Goal: Register for event/course: Sign up to attend an event or enroll in a course

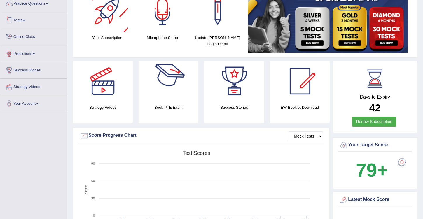
scroll to position [17, 0]
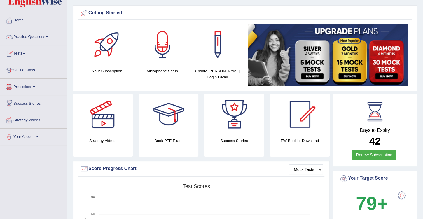
click at [26, 52] on link "Tests" at bounding box center [33, 52] width 66 height 15
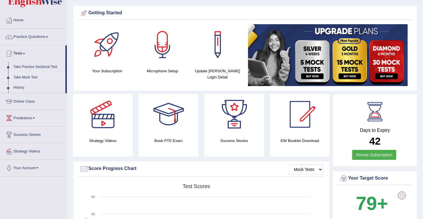
click at [29, 75] on link "Take Mock Test" at bounding box center [38, 77] width 54 height 10
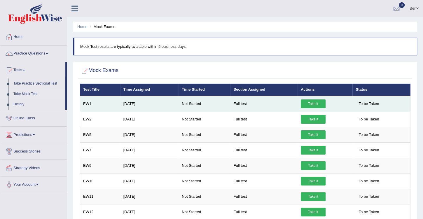
click at [315, 103] on link "Take it" at bounding box center [312, 103] width 25 height 9
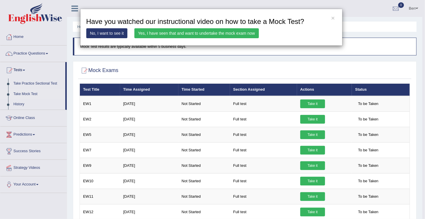
click at [112, 34] on link "No, I want to see it" at bounding box center [106, 33] width 41 height 10
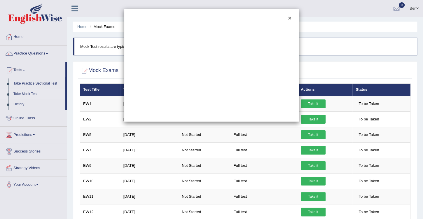
click at [290, 18] on button "×" at bounding box center [289, 18] width 3 height 6
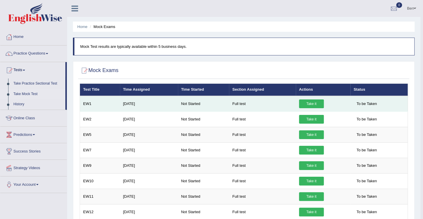
click at [310, 102] on link "Take it" at bounding box center [311, 103] width 25 height 9
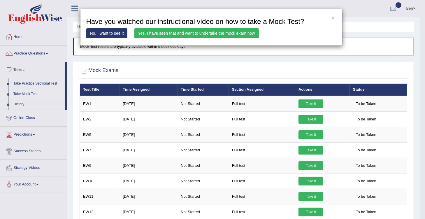
click at [284, 69] on div "× Have you watched our instructional video on how to take a Mock Test? No, I wa…" at bounding box center [212, 109] width 425 height 219
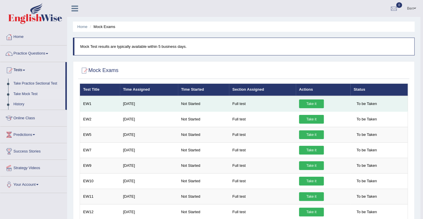
click at [311, 104] on link "Take it" at bounding box center [311, 103] width 25 height 9
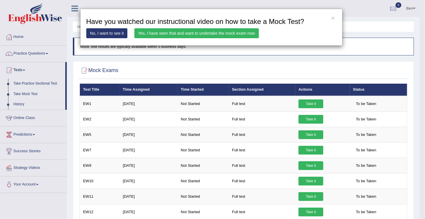
click at [149, 32] on link "Yes, I have seen that and want to undertake the mock exam now" at bounding box center [196, 33] width 124 height 10
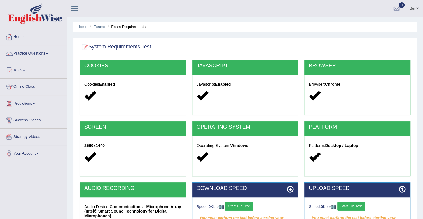
scroll to position [83, 0]
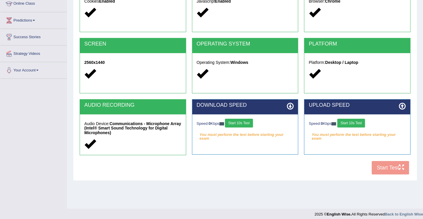
click at [104, 124] on h5 "Audio Device: Communications - Microphone Array (Intel® Smart Sound Technology …" at bounding box center [132, 128] width 97 height 13
click at [98, 135] on div "Audio Device: Communications - Microphone Array (Intel® Smart Sound Technology …" at bounding box center [133, 134] width 106 height 41
click at [91, 144] on icon at bounding box center [89, 143] width 11 height 11
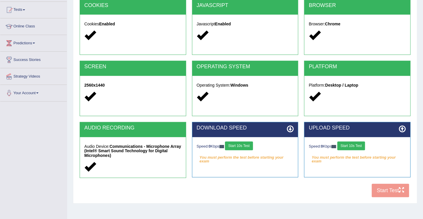
scroll to position [0, 0]
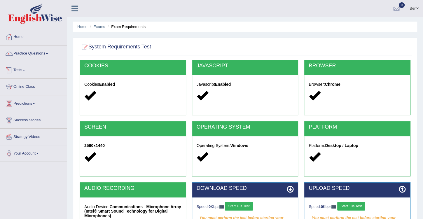
click at [19, 36] on link "Home" at bounding box center [33, 36] width 66 height 15
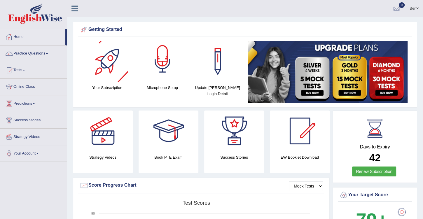
click at [165, 67] on div at bounding box center [162, 61] width 41 height 41
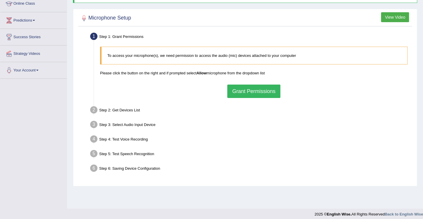
scroll to position [83, 0]
click at [231, 93] on button "Grant Permissions" at bounding box center [253, 91] width 53 height 13
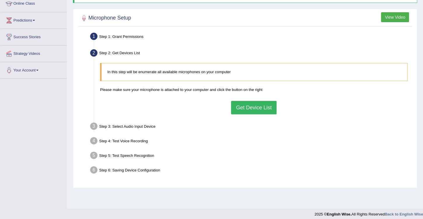
click at [246, 108] on button "Get Device List" at bounding box center [253, 107] width 45 height 13
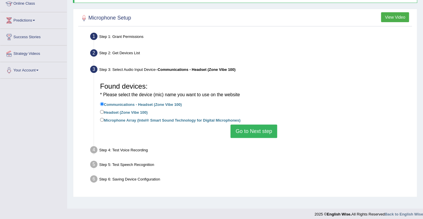
click at [249, 129] on button "Go to Next step" at bounding box center [253, 130] width 46 height 13
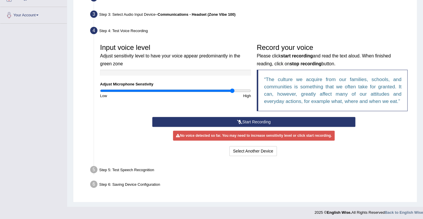
scroll to position [139, 0]
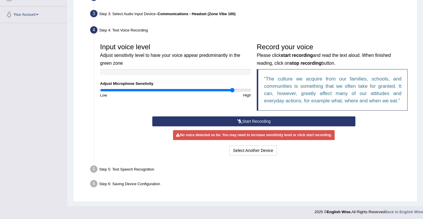
click at [232, 119] on button "Start Recording" at bounding box center [253, 121] width 203 height 10
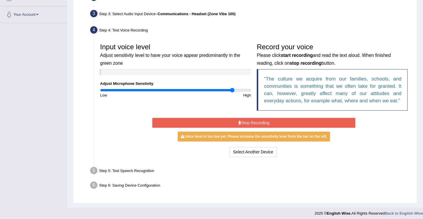
click at [251, 120] on button "Stop Recording" at bounding box center [253, 123] width 203 height 10
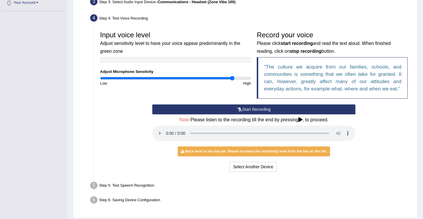
scroll to position [167, 0]
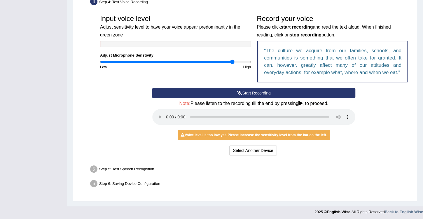
click at [257, 91] on button "Start Recording" at bounding box center [253, 93] width 203 height 10
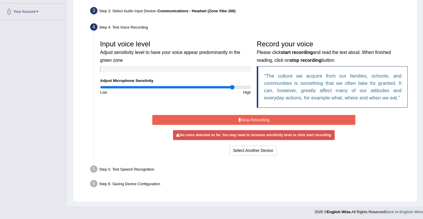
scroll to position [140, 0]
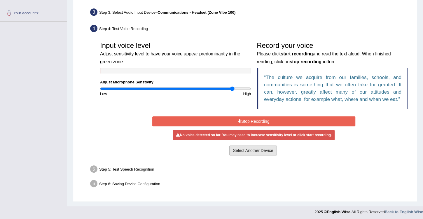
click at [253, 151] on button "Select Another Device" at bounding box center [253, 150] width 48 height 10
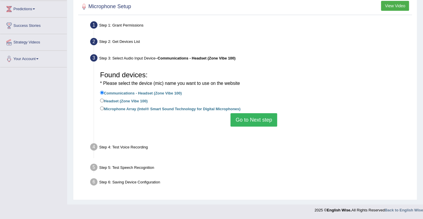
scroll to position [87, 0]
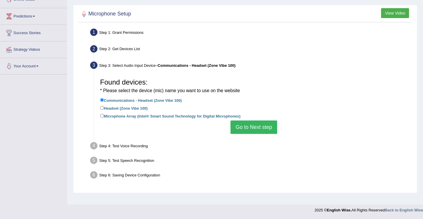
click at [249, 129] on button "Go to Next step" at bounding box center [253, 126] width 46 height 13
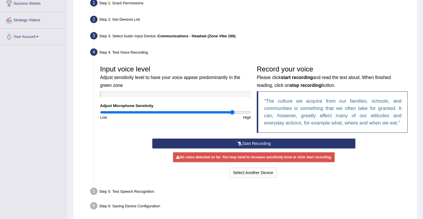
scroll to position [139, 0]
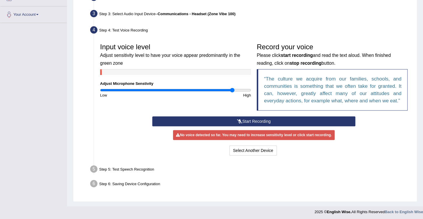
click at [239, 122] on icon at bounding box center [239, 121] width 5 height 4
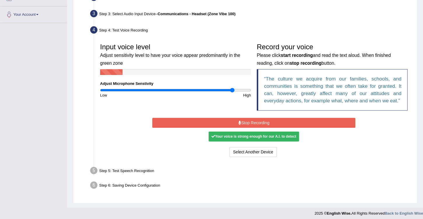
click at [255, 135] on div "Your voice is strong enough for our A.I. to detect" at bounding box center [253, 136] width 90 height 10
click at [250, 119] on button "Stop Recording" at bounding box center [253, 123] width 203 height 10
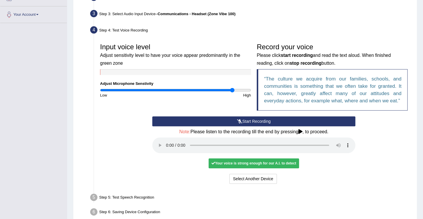
click at [247, 162] on div "Your voice is strong enough for our A.I. to detect" at bounding box center [253, 163] width 90 height 10
click at [250, 164] on div "Your voice is strong enough for our A.I. to detect" at bounding box center [253, 163] width 90 height 10
click at [235, 161] on div "Your voice is strong enough for our A.I. to detect" at bounding box center [253, 163] width 90 height 10
click at [235, 162] on div "Your voice is strong enough for our A.I. to detect" at bounding box center [253, 163] width 90 height 10
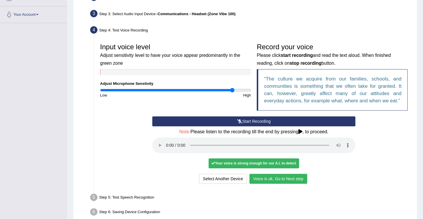
click at [271, 174] on button "Voice is ok. Go to Next step" at bounding box center [278, 179] width 58 height 10
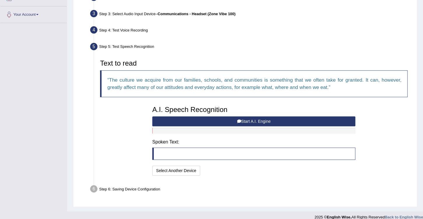
click at [250, 120] on button "Start A.I. Engine" at bounding box center [253, 121] width 203 height 10
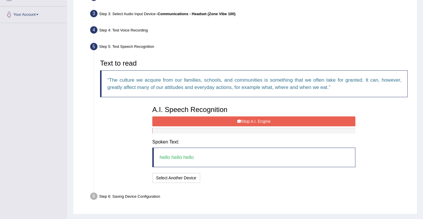
click at [249, 120] on button "Stop A.I. Engine" at bounding box center [253, 121] width 203 height 10
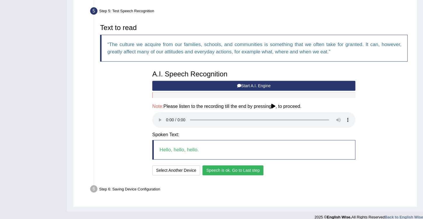
scroll to position [179, 0]
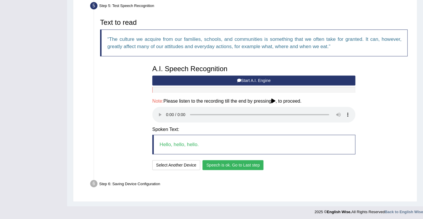
click at [230, 162] on button "Speech is ok. Go to Last step" at bounding box center [232, 165] width 61 height 10
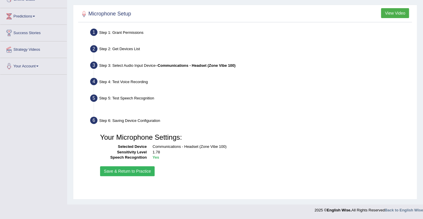
scroll to position [87, 0]
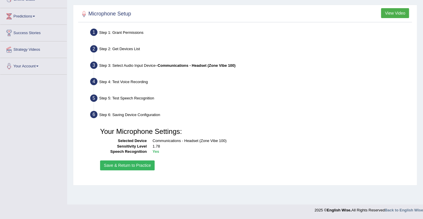
click at [139, 163] on button "Save & Return to Practice" at bounding box center [127, 165] width 54 height 10
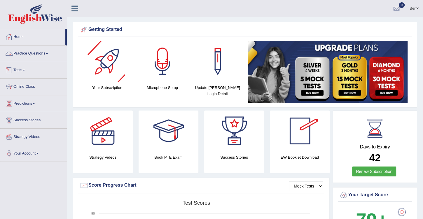
click at [22, 71] on link "Tests" at bounding box center [33, 69] width 66 height 15
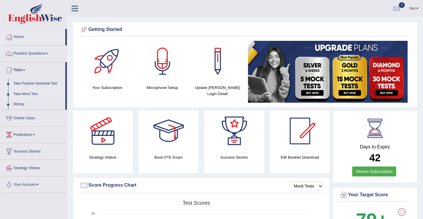
click at [27, 94] on link "Take Mock Test" at bounding box center [38, 94] width 54 height 10
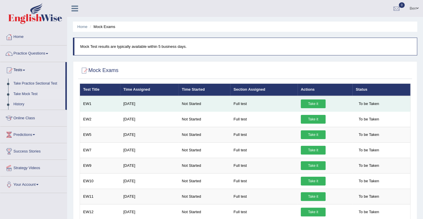
click at [308, 103] on link "Take it" at bounding box center [312, 103] width 25 height 9
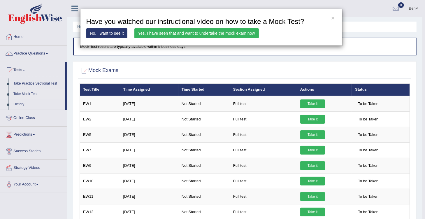
click at [172, 34] on link "Yes, I have seen that and want to undertake the mock exam now" at bounding box center [196, 33] width 124 height 10
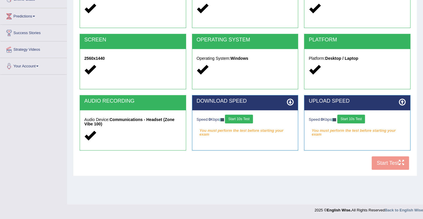
click at [247, 118] on button "Start 10s Test" at bounding box center [239, 119] width 28 height 9
click at [352, 118] on button "Start 10s Test" at bounding box center [351, 119] width 28 height 9
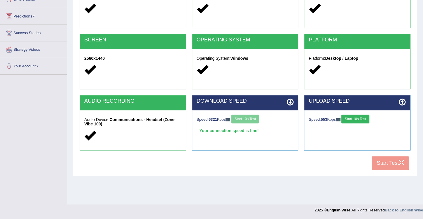
click at [363, 118] on button "Start 10s Test" at bounding box center [355, 119] width 28 height 9
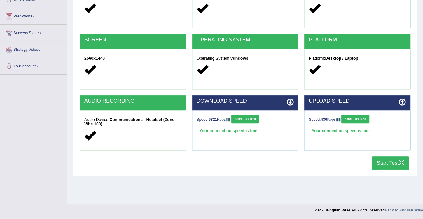
click at [392, 163] on button "Start Test" at bounding box center [389, 162] width 37 height 13
click at [317, 161] on div "COOKIES Cookies Enabled JAVASCRIPT Javascript Enabled BROWSER Browser: Chrome S…" at bounding box center [244, 73] width 333 height 200
